Goal: Task Accomplishment & Management: Use online tool/utility

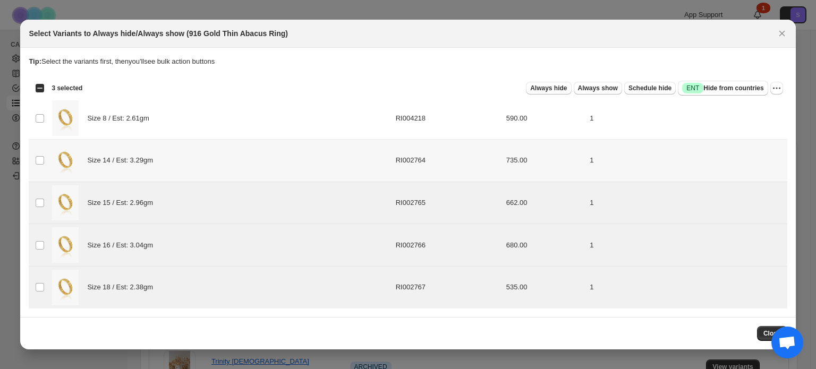
click at [45, 156] on span ":r4:" at bounding box center [40, 161] width 10 height 10
click at [41, 109] on td "Select product variant" at bounding box center [39, 118] width 20 height 43
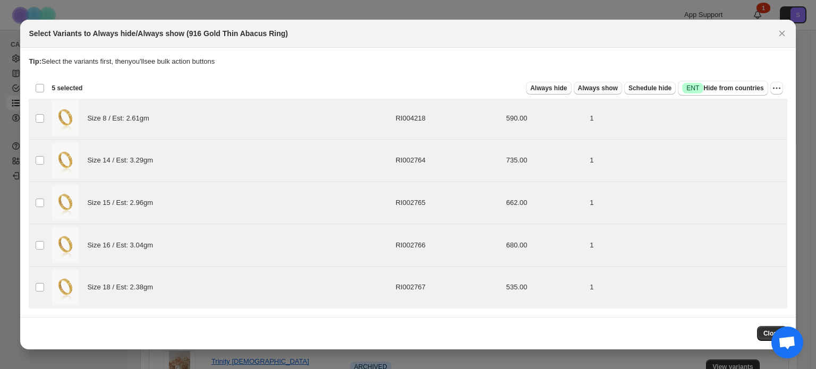
click at [596, 88] on span "Always show" at bounding box center [598, 88] width 40 height 9
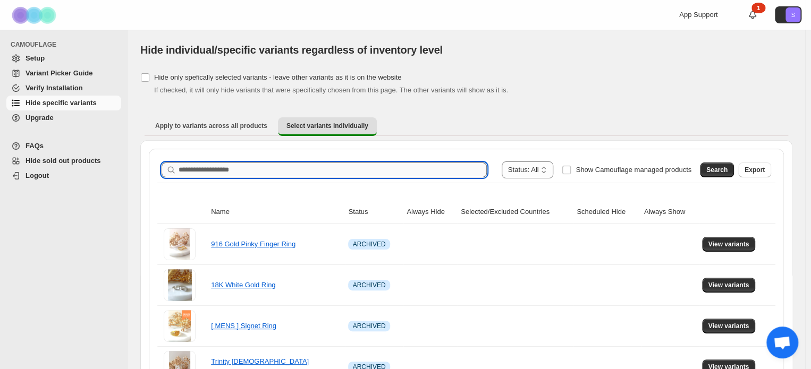
click at [311, 167] on input "Search product name" at bounding box center [333, 170] width 308 height 15
type input "*"
type input "**********"
click at [714, 170] on button "Search" at bounding box center [717, 170] width 34 height 15
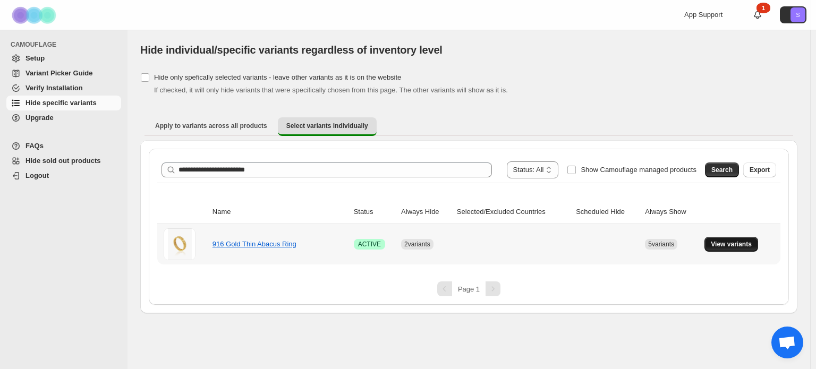
click at [743, 246] on span "View variants" at bounding box center [731, 244] width 41 height 9
